Goal: Task Accomplishment & Management: Manage account settings

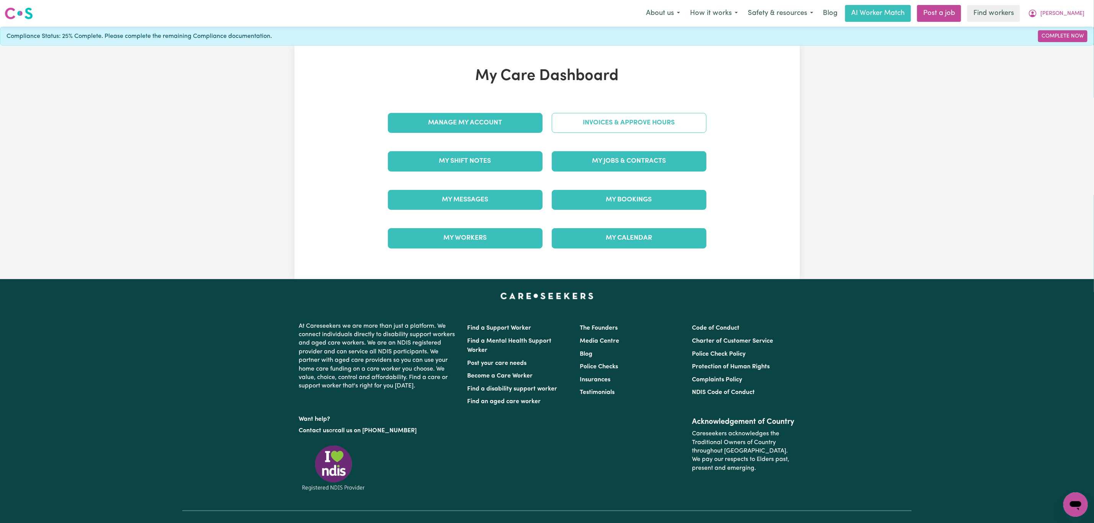
click at [579, 116] on link "Invoices & Approve Hours" at bounding box center [629, 123] width 155 height 20
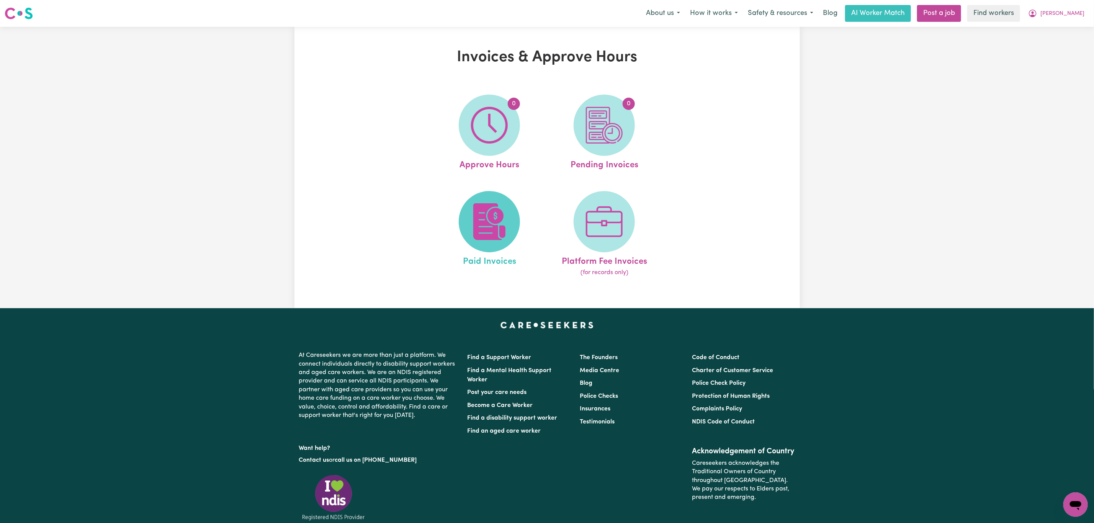
click at [492, 229] on img at bounding box center [489, 221] width 37 height 37
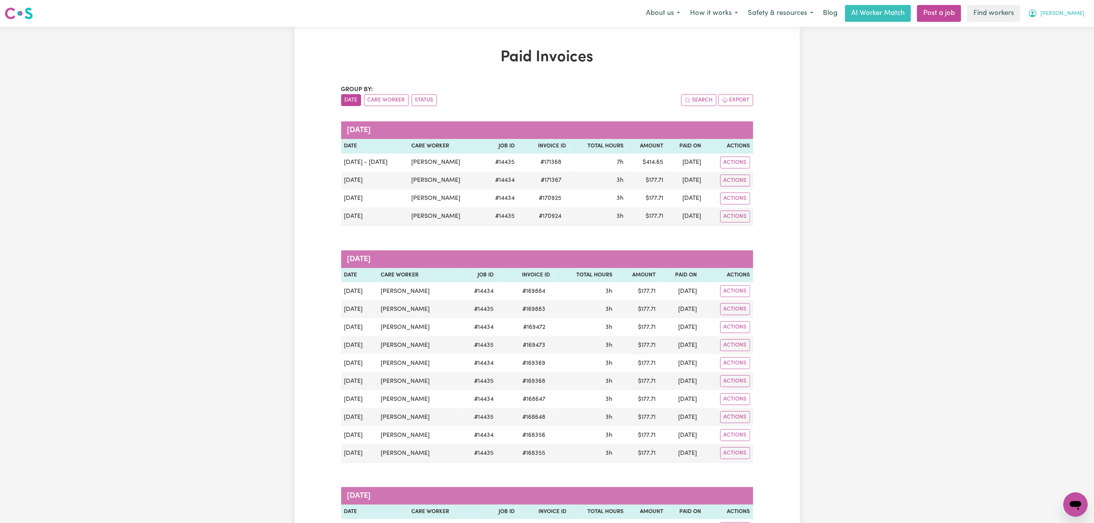
click at [1073, 10] on span "[PERSON_NAME]" at bounding box center [1063, 14] width 44 height 8
click at [1056, 28] on link "My Dashboard" at bounding box center [1059, 30] width 61 height 15
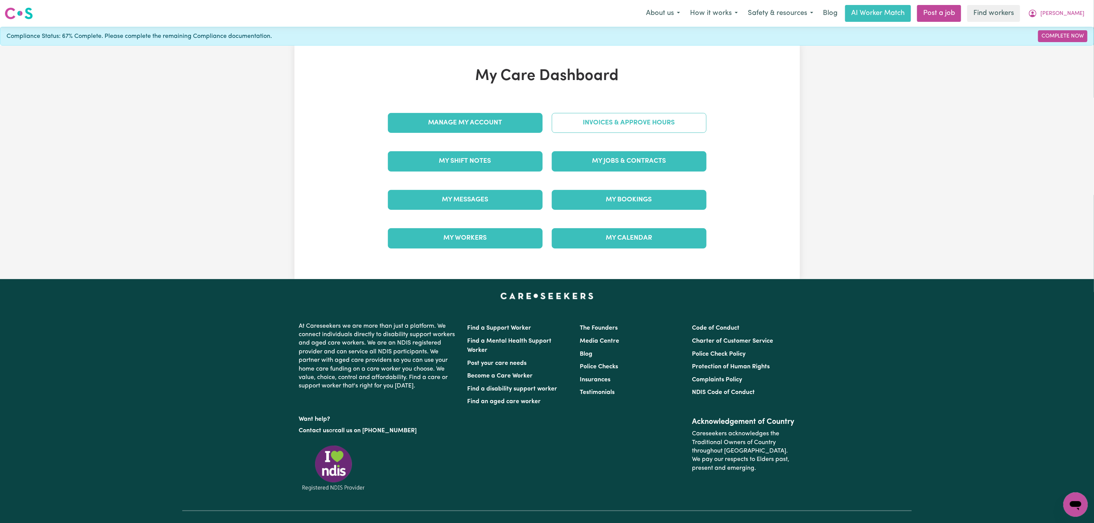
click at [627, 125] on link "Invoices & Approve Hours" at bounding box center [629, 123] width 155 height 20
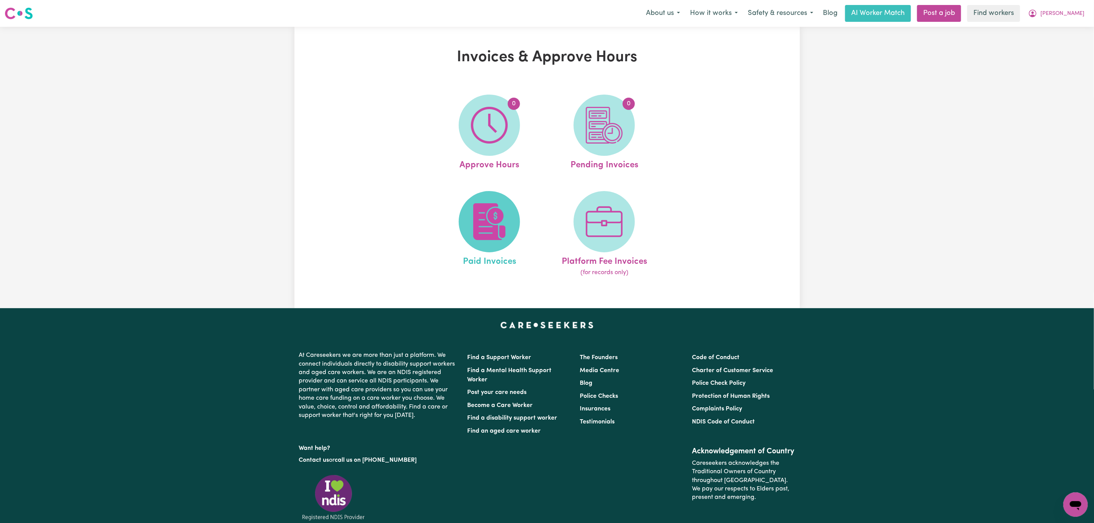
click at [484, 218] on img at bounding box center [489, 221] width 37 height 37
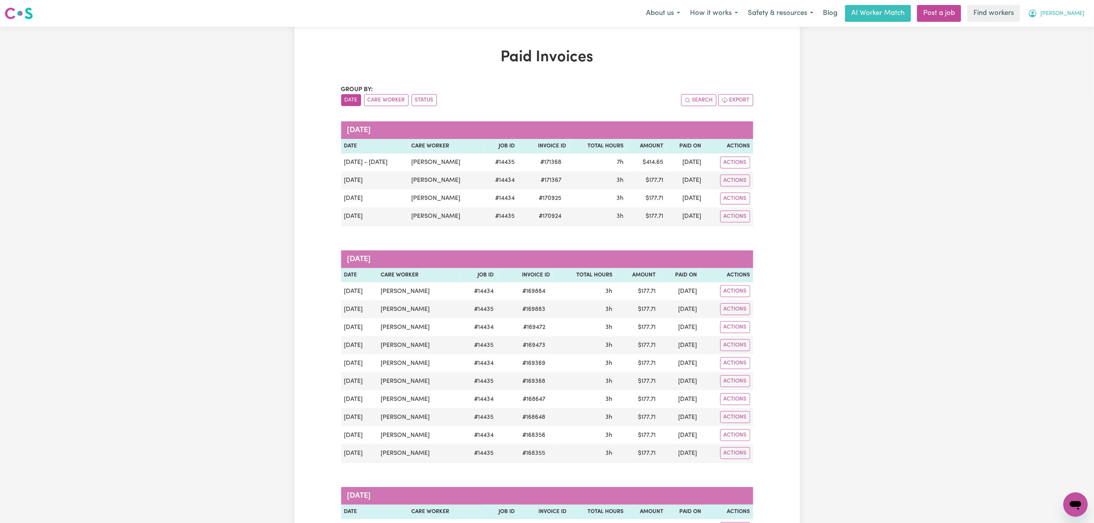
click at [1080, 13] on span "[PERSON_NAME]" at bounding box center [1063, 14] width 44 height 8
click at [1069, 26] on link "My Dashboard" at bounding box center [1059, 30] width 61 height 15
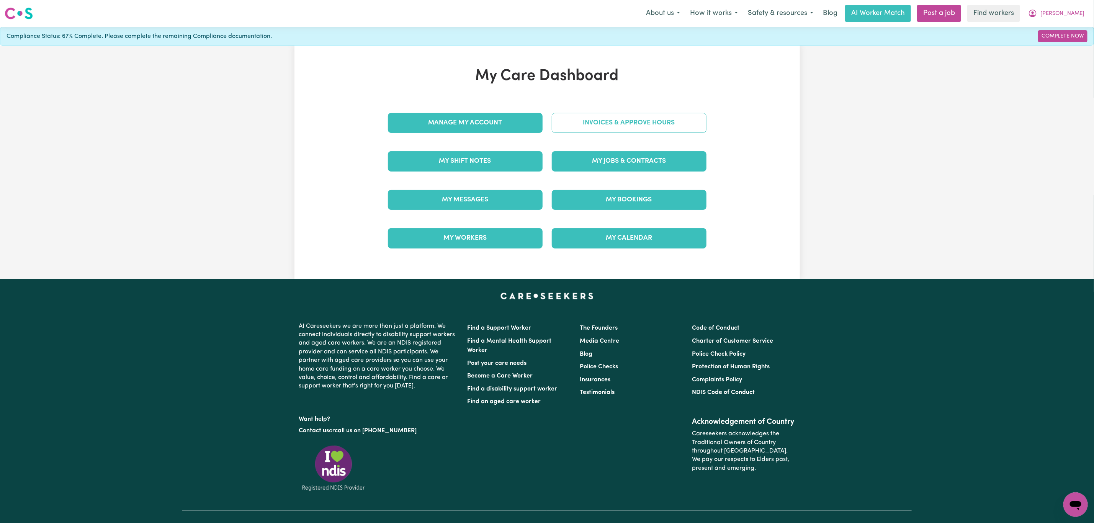
click at [623, 122] on link "Invoices & Approve Hours" at bounding box center [629, 123] width 155 height 20
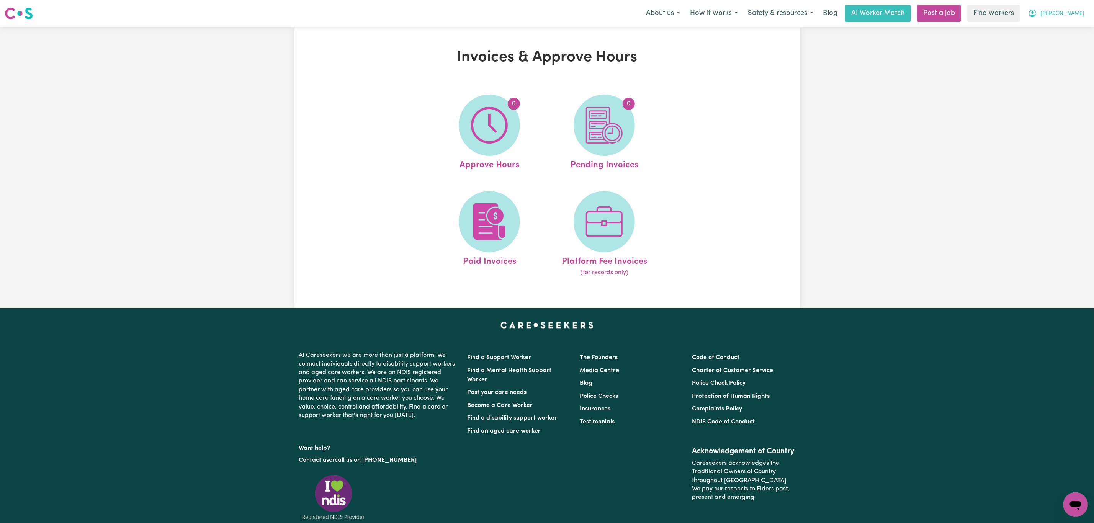
drag, startPoint x: 1069, startPoint y: 13, endPoint x: 1066, endPoint y: 17, distance: 5.1
click at [1069, 12] on span "[PERSON_NAME]" at bounding box center [1063, 14] width 44 height 8
click at [1054, 36] on link "My Dashboard" at bounding box center [1059, 30] width 61 height 15
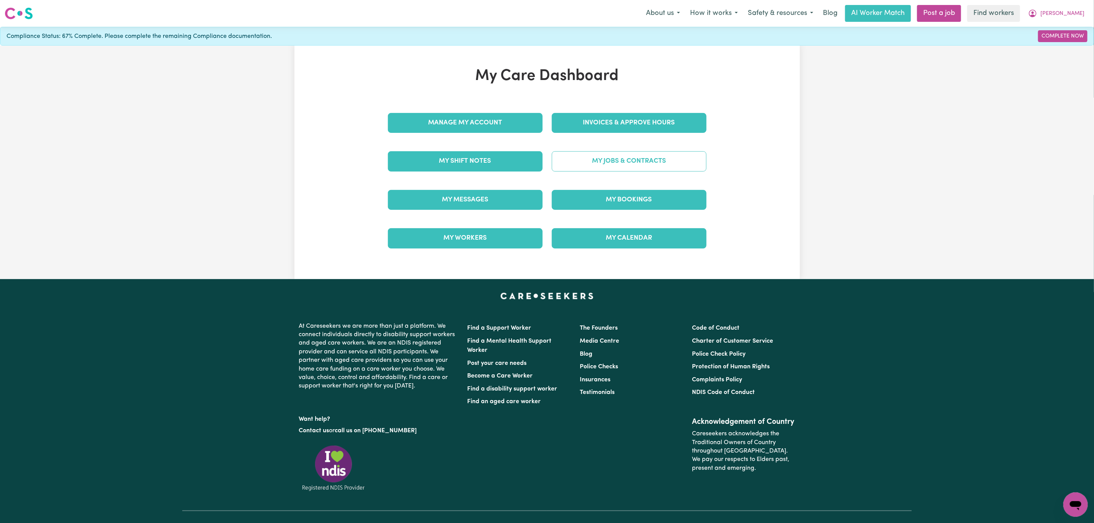
click at [577, 169] on link "My Jobs & Contracts" at bounding box center [629, 161] width 155 height 20
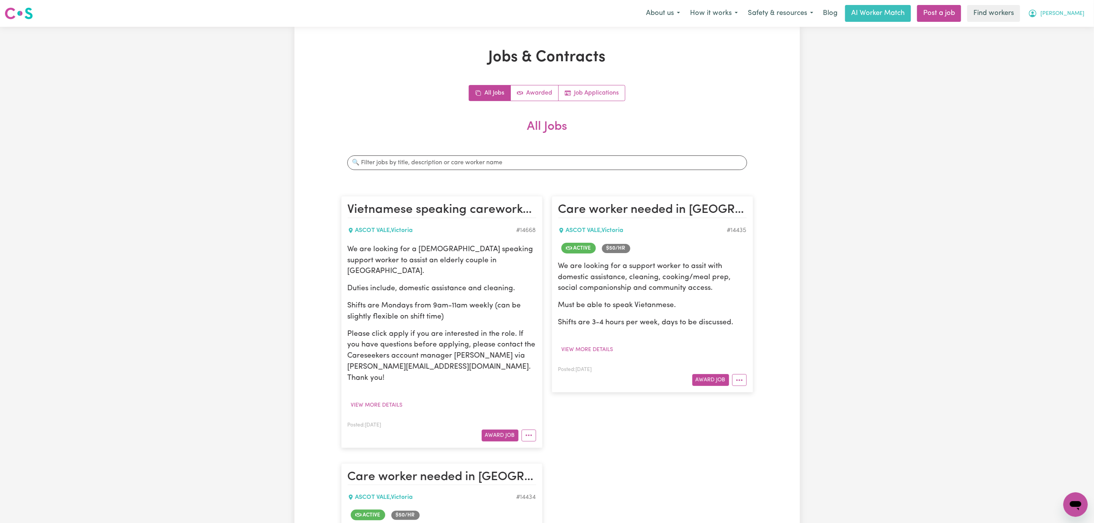
click at [1085, 14] on button "[PERSON_NAME]" at bounding box center [1056, 13] width 66 height 16
drag, startPoint x: 1070, startPoint y: 21, endPoint x: 1059, endPoint y: 26, distance: 12.2
click at [1059, 26] on link "My Dashboard" at bounding box center [1059, 30] width 61 height 15
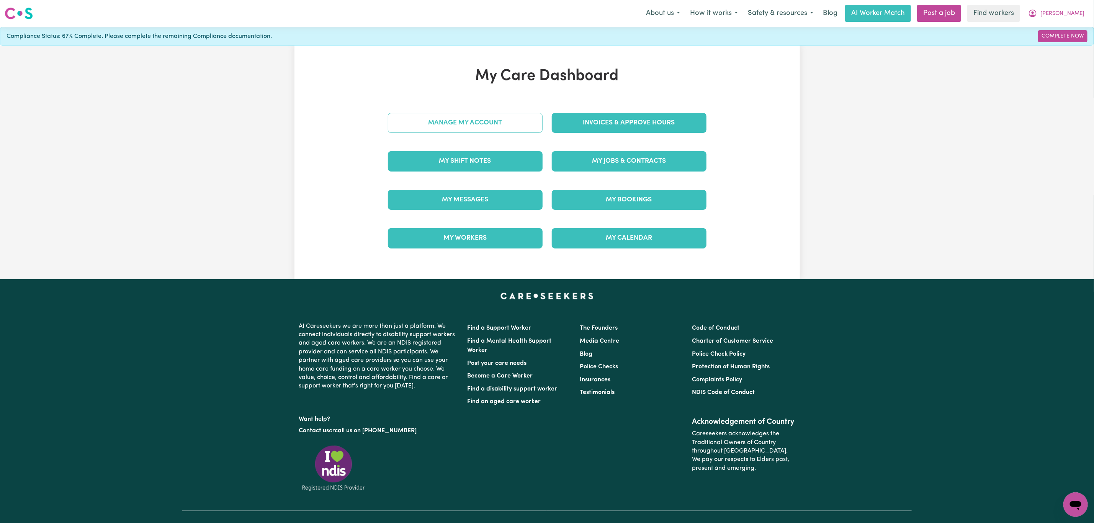
click at [465, 122] on link "Manage My Account" at bounding box center [465, 123] width 155 height 20
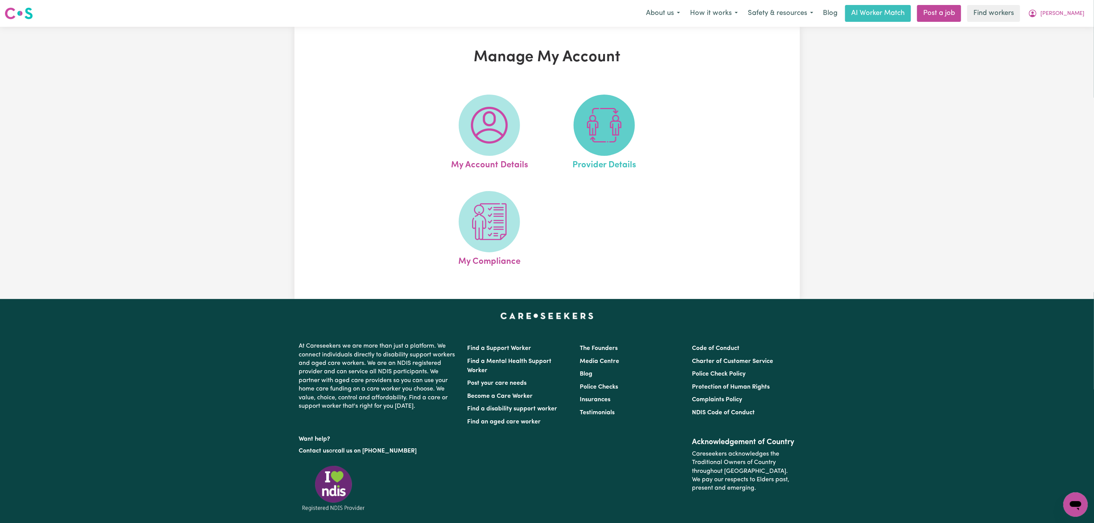
click at [605, 139] on img at bounding box center [604, 125] width 37 height 37
select select "AGED_HOME_CARE"
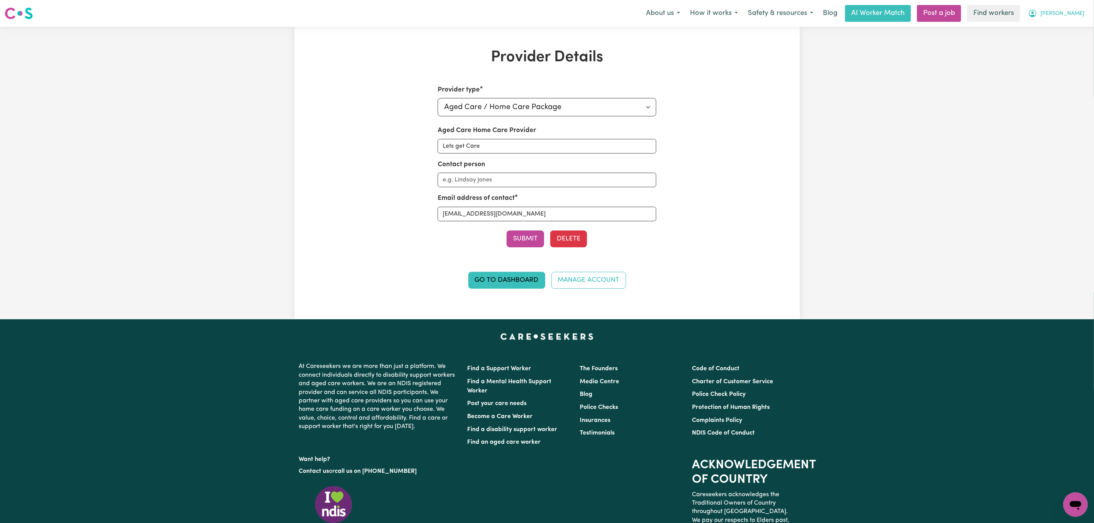
click at [1087, 13] on button "[PERSON_NAME]" at bounding box center [1056, 13] width 66 height 16
click at [1051, 28] on link "My Dashboard" at bounding box center [1059, 30] width 61 height 15
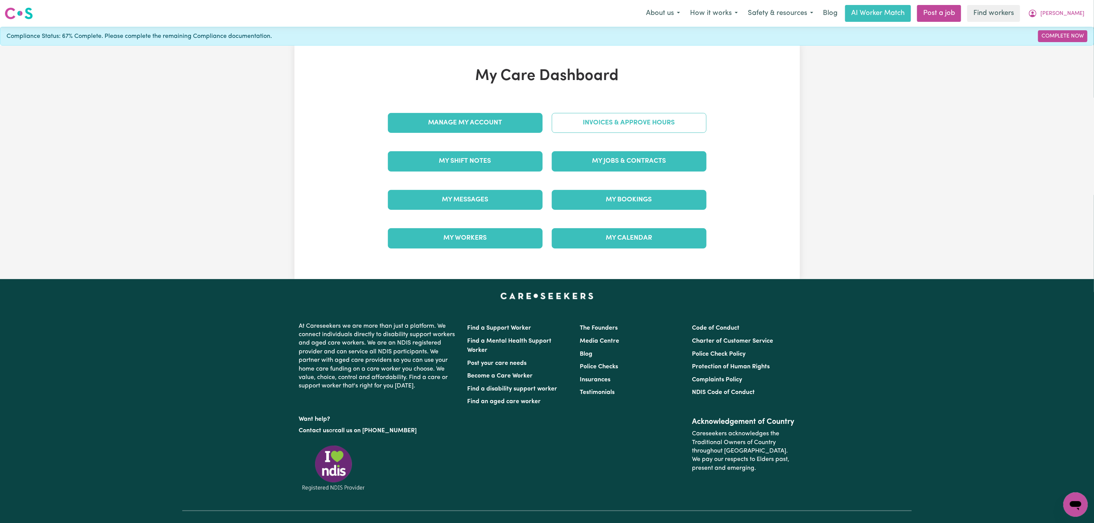
click at [601, 130] on link "Invoices & Approve Hours" at bounding box center [629, 123] width 155 height 20
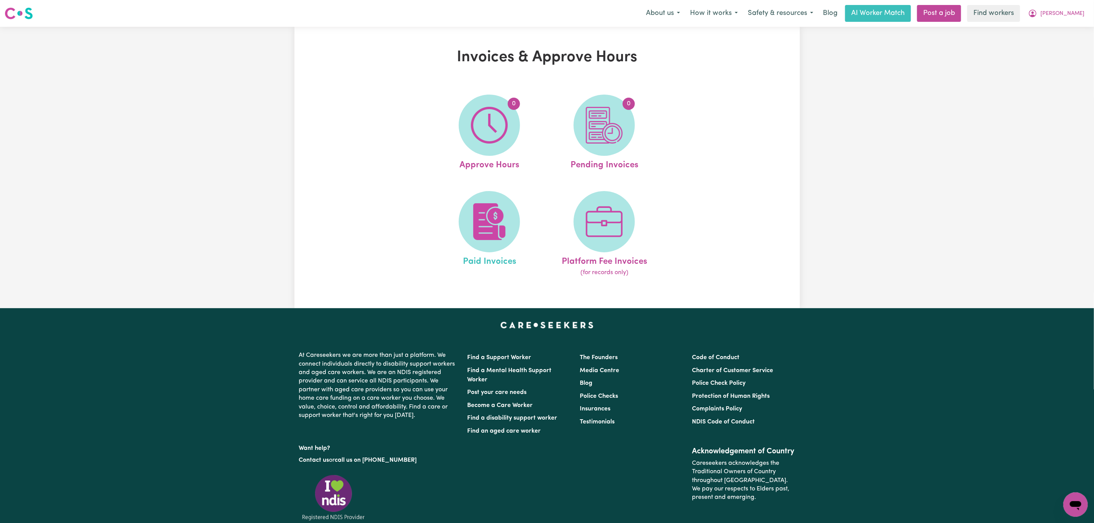
click at [454, 218] on link "Paid Invoices" at bounding box center [489, 234] width 110 height 87
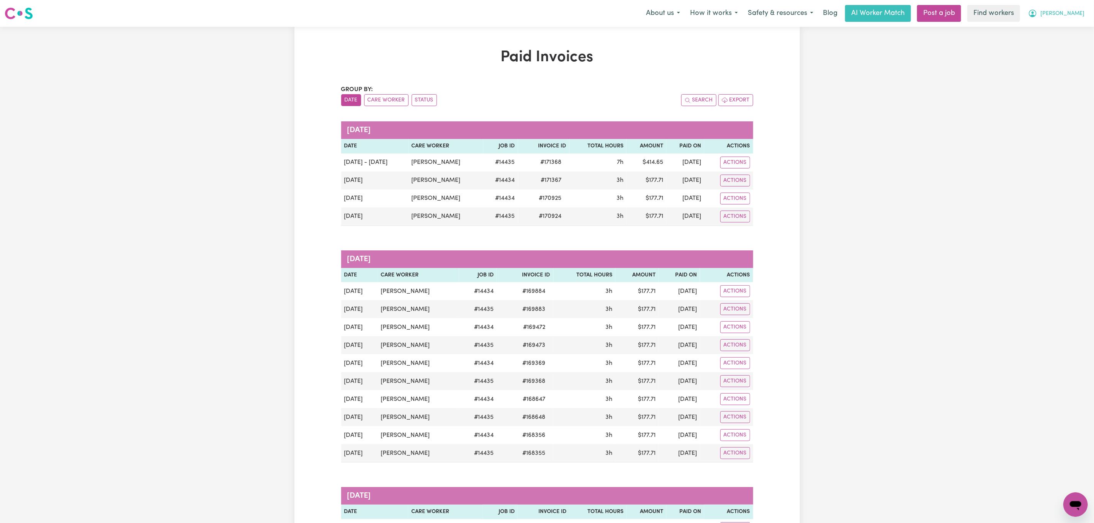
drag, startPoint x: 1087, startPoint y: 17, endPoint x: 1077, endPoint y: 20, distance: 10.3
click at [1086, 17] on button "[PERSON_NAME]" at bounding box center [1056, 13] width 66 height 16
click at [1062, 25] on link "My Dashboard" at bounding box center [1059, 30] width 61 height 15
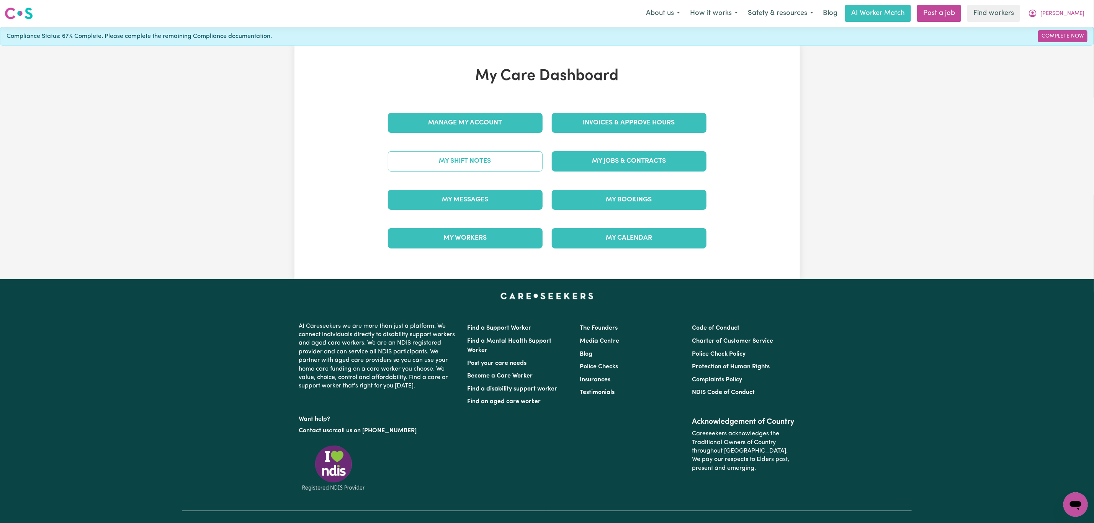
click at [476, 161] on link "My Shift Notes" at bounding box center [465, 161] width 155 height 20
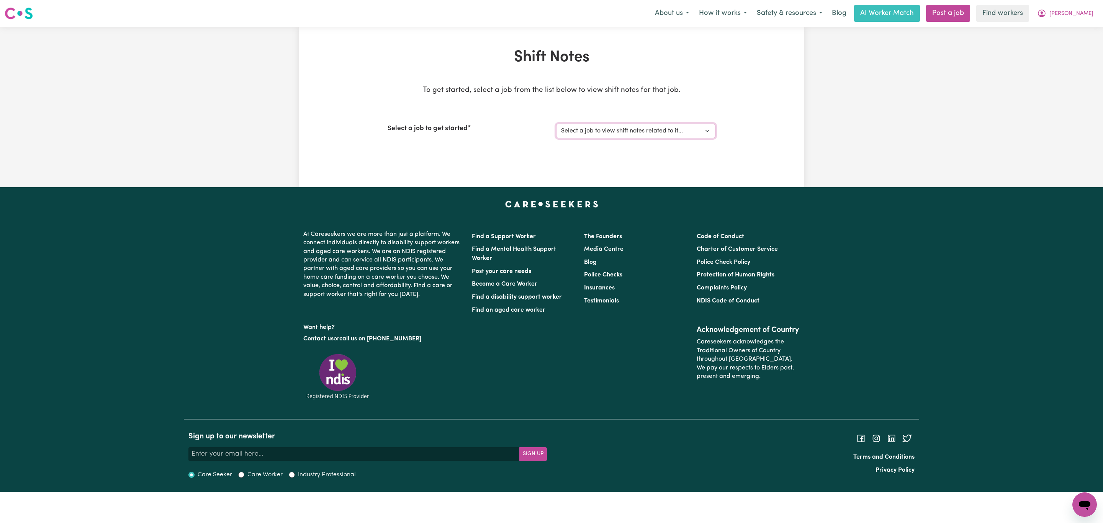
drag, startPoint x: 670, startPoint y: 130, endPoint x: 667, endPoint y: 138, distance: 8.6
click at [670, 130] on select "Select a job to view shift notes related to it... [[PERSON_NAME]] Care worker n…" at bounding box center [635, 131] width 159 height 15
click at [556, 124] on select "Select a job to view shift notes related to it... [[PERSON_NAME]] Care worker n…" at bounding box center [635, 131] width 159 height 15
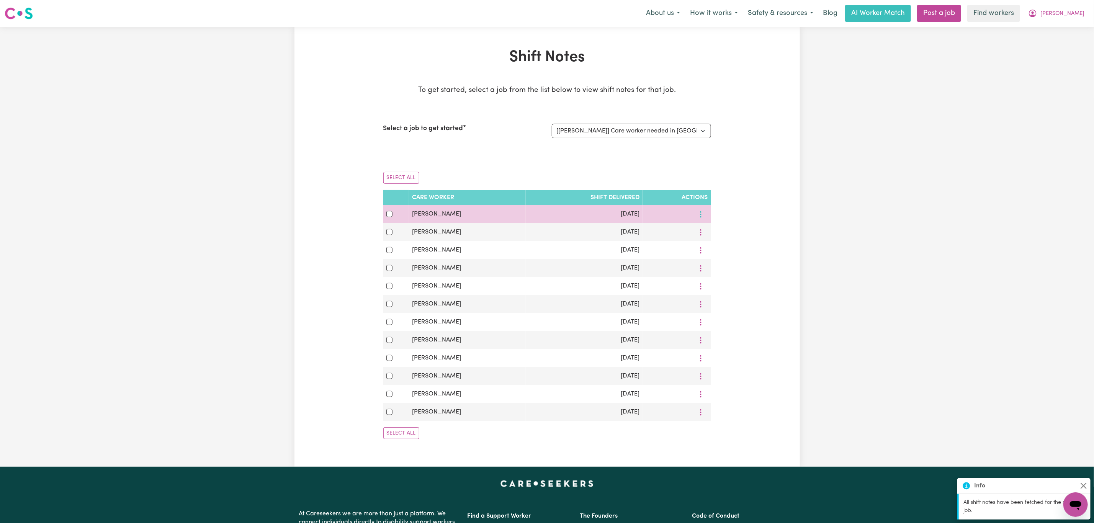
click at [707, 211] on button "More options" at bounding box center [701, 214] width 15 height 12
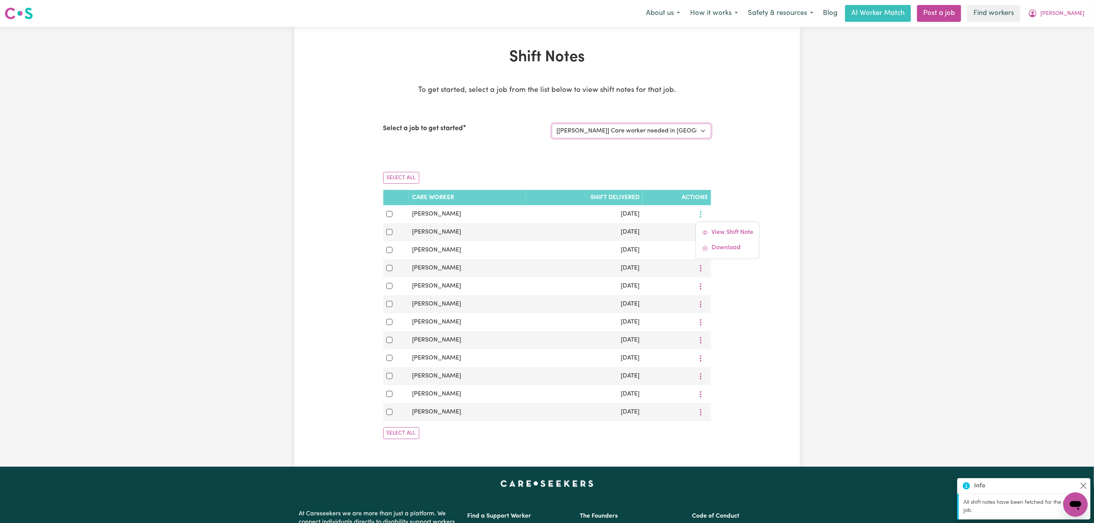
click at [677, 128] on select "Select a job to view shift notes related to it... [[PERSON_NAME]] Care worker n…" at bounding box center [631, 131] width 159 height 15
select select "14434"
click at [552, 124] on select "Select a job to view shift notes related to it... [[PERSON_NAME]] Care worker n…" at bounding box center [631, 131] width 159 height 15
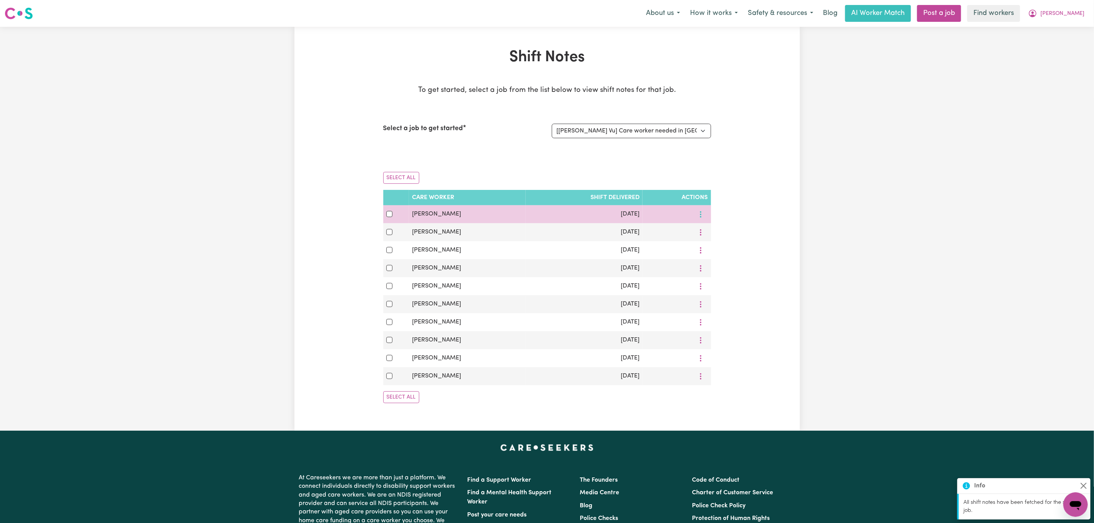
click at [697, 214] on icon "More options" at bounding box center [701, 215] width 8 height 8
click at [723, 236] on span "View Shift Note" at bounding box center [733, 232] width 42 height 6
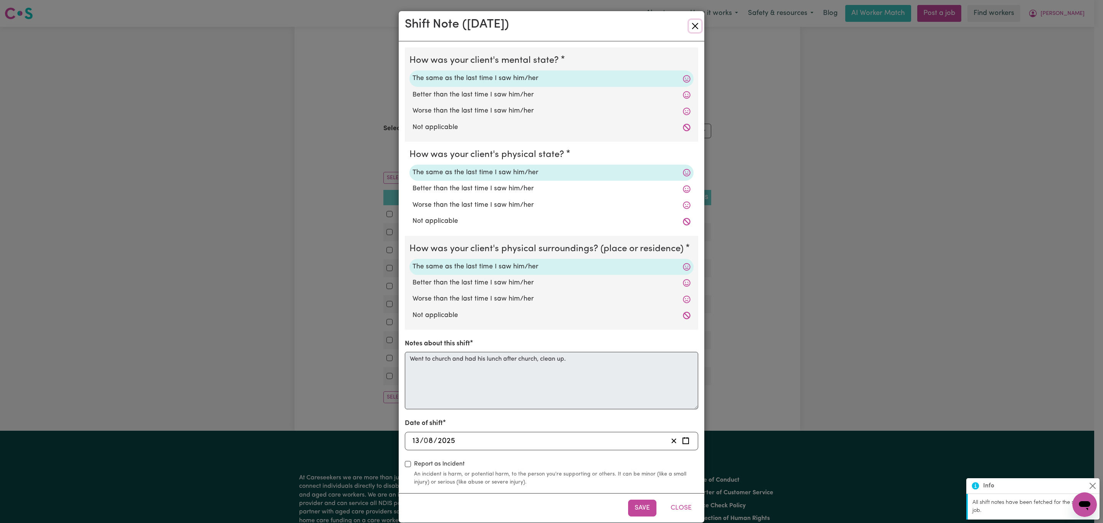
click at [691, 21] on button "Close" at bounding box center [695, 26] width 12 height 12
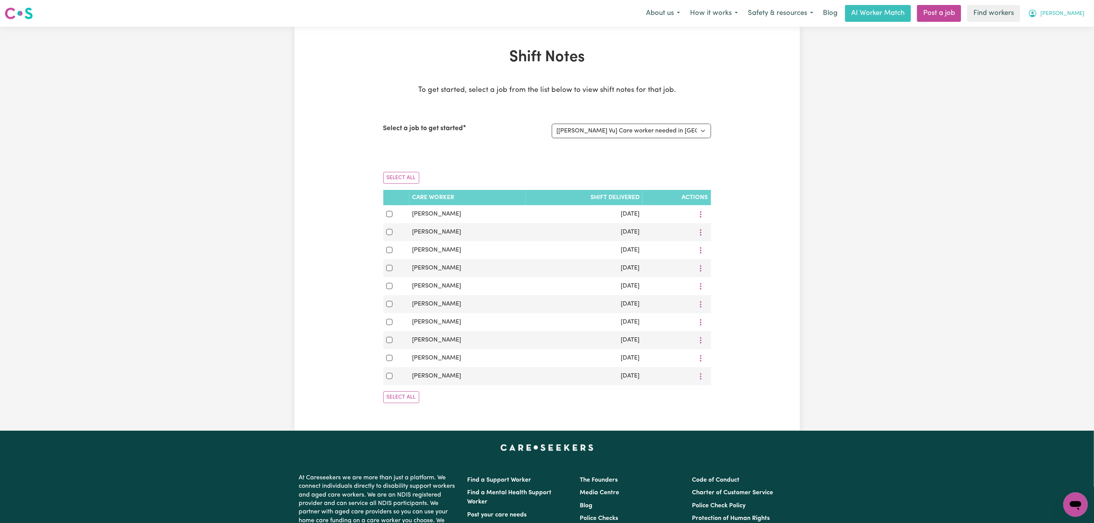
drag, startPoint x: 1069, startPoint y: 9, endPoint x: 1062, endPoint y: 20, distance: 12.4
click at [1070, 9] on button "[PERSON_NAME]" at bounding box center [1056, 13] width 66 height 16
drag, startPoint x: 1062, startPoint y: 20, endPoint x: 1049, endPoint y: 31, distance: 17.6
click at [1049, 31] on link "My Dashboard" at bounding box center [1059, 30] width 61 height 15
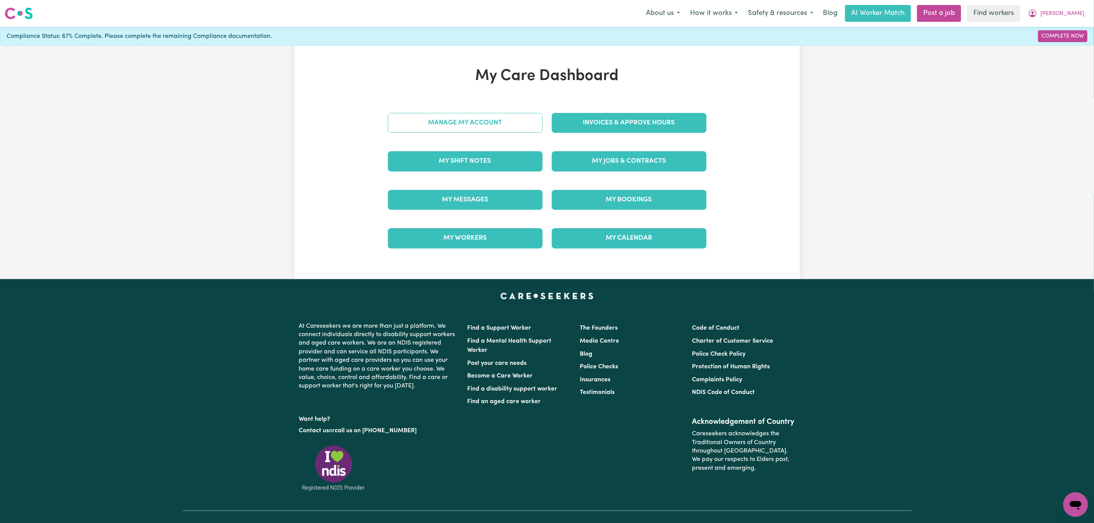
click at [462, 118] on link "Manage My Account" at bounding box center [465, 123] width 155 height 20
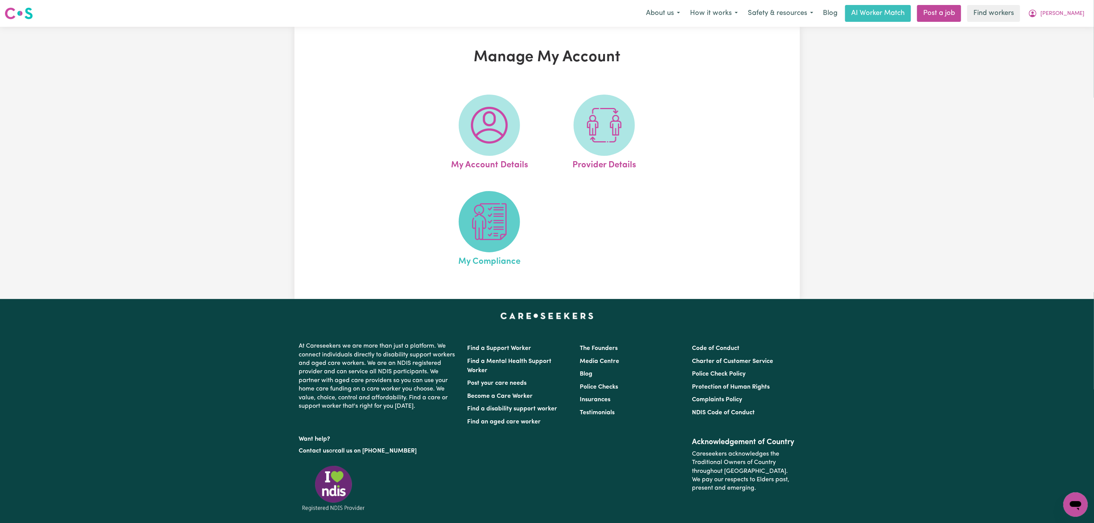
click at [504, 224] on img at bounding box center [489, 221] width 37 height 37
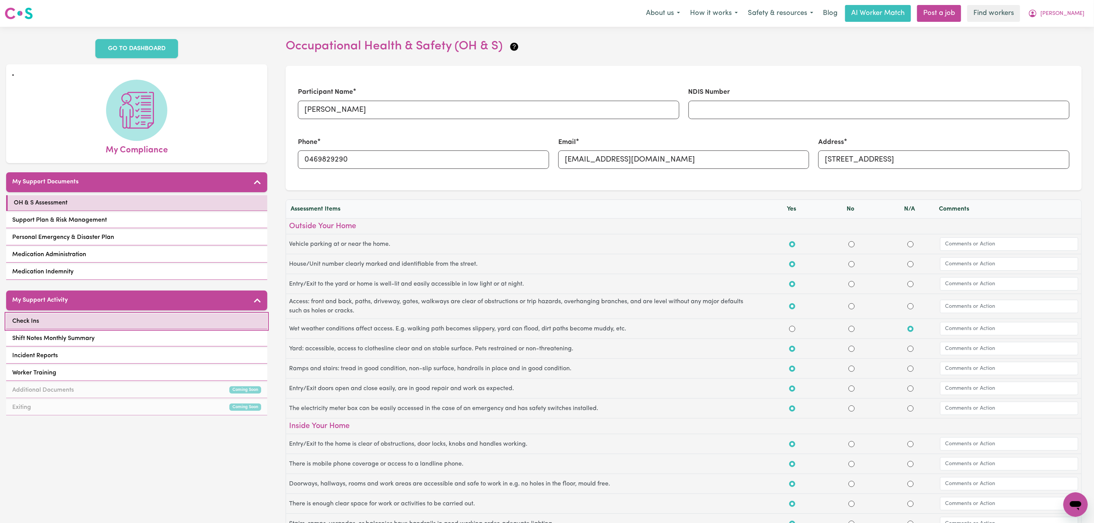
click at [67, 314] on link "Check Ins" at bounding box center [136, 322] width 261 height 16
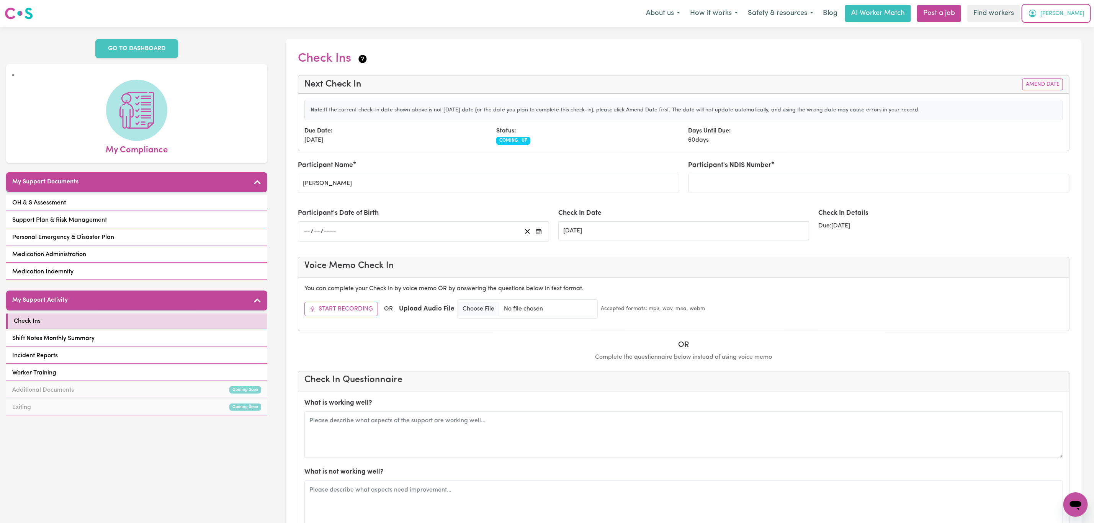
drag, startPoint x: 1081, startPoint y: 9, endPoint x: 1076, endPoint y: 19, distance: 11.0
click at [1080, 9] on button "[PERSON_NAME]" at bounding box center [1056, 13] width 66 height 16
click at [1059, 45] on link "Logout" at bounding box center [1059, 44] width 61 height 15
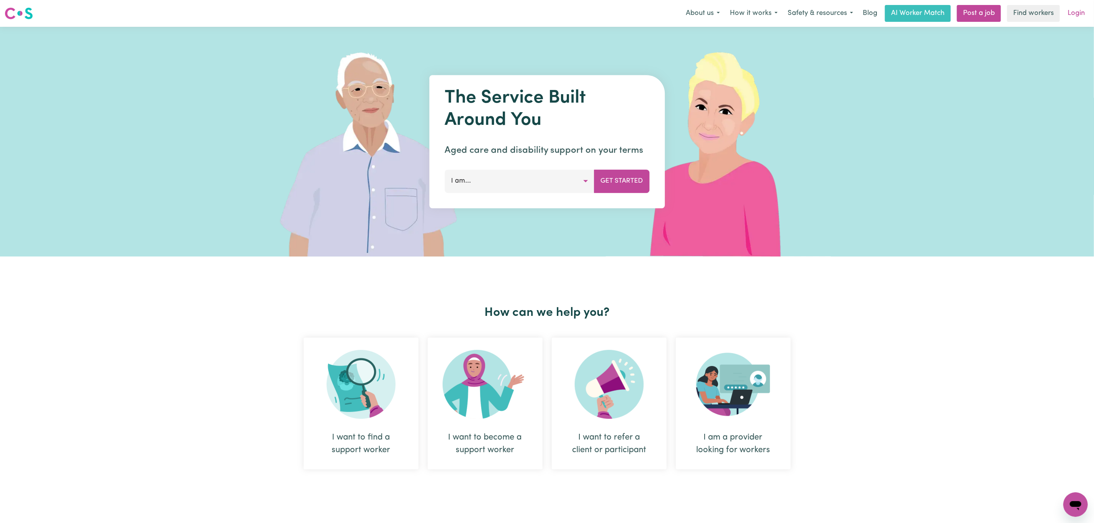
click at [1077, 13] on link "Login" at bounding box center [1076, 13] width 26 height 17
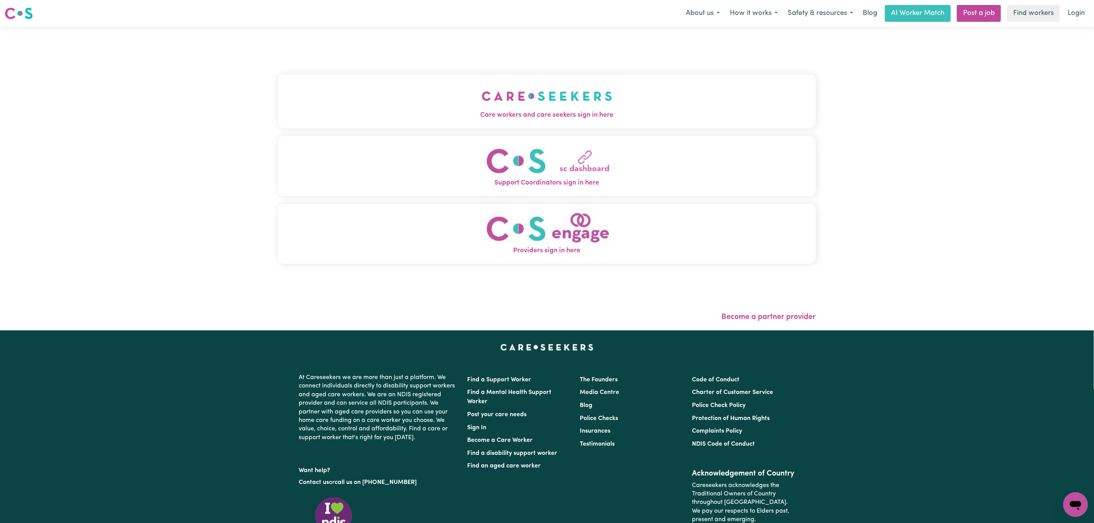
click at [430, 134] on div "Care workers and care seekers sign in here Support Coordinators sign in here Pr…" at bounding box center [547, 173] width 538 height 262
click at [434, 109] on button "Care workers and care seekers sign in here" at bounding box center [547, 101] width 538 height 54
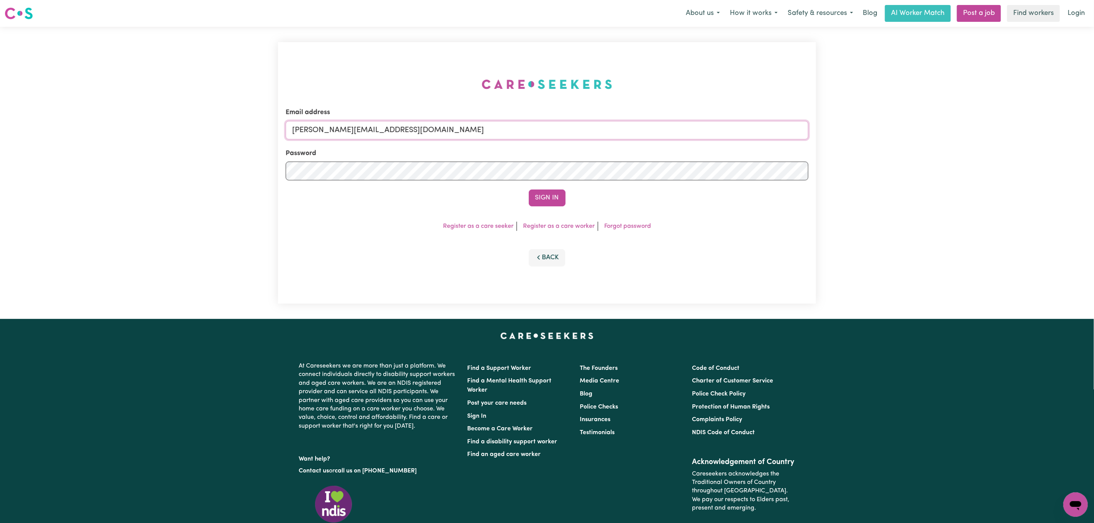
click at [328, 132] on input "[PERSON_NAME][EMAIL_ADDRESS][DOMAIN_NAME]" at bounding box center [547, 130] width 523 height 18
drag, startPoint x: 332, startPoint y: 130, endPoint x: 585, endPoint y: 136, distance: 252.8
click at [585, 136] on input "[EMAIL_ADDRESS][PERSON_NAME][DOMAIN_NAME]" at bounding box center [547, 130] width 523 height 18
type input "[EMAIL_ADDRESS][DOMAIN_NAME]"
click at [542, 206] on button "Sign In" at bounding box center [547, 198] width 37 height 17
